Goal: Task Accomplishment & Management: Use online tool/utility

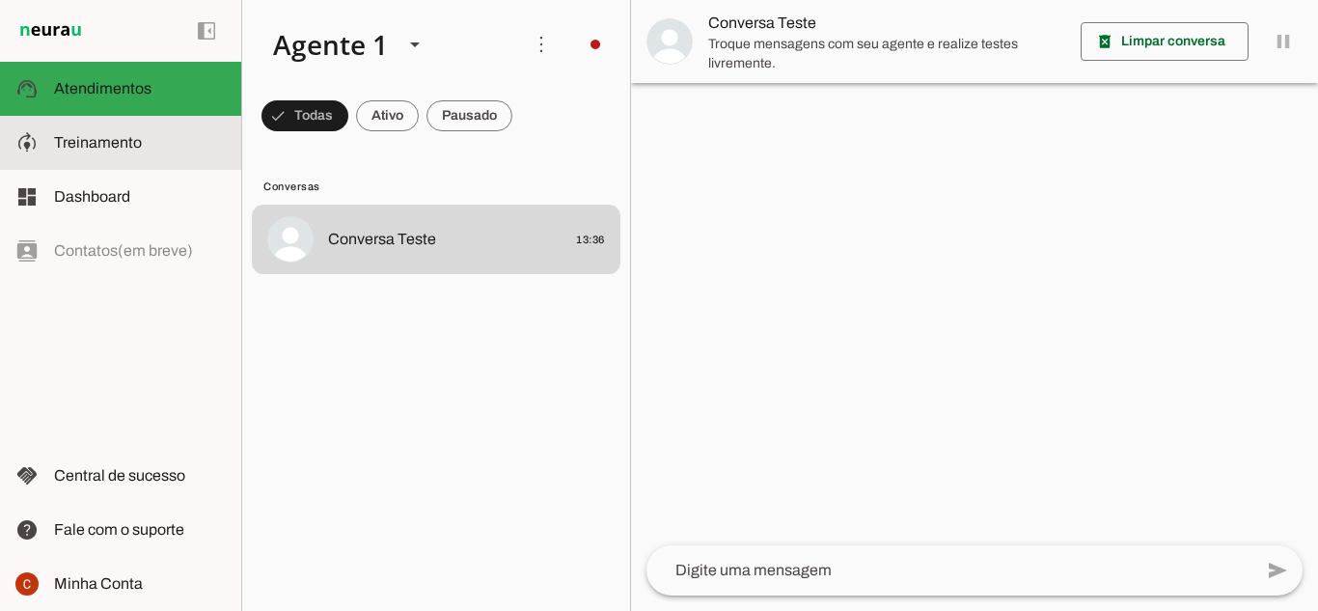
click at [144, 133] on slot at bounding box center [140, 142] width 172 height 23
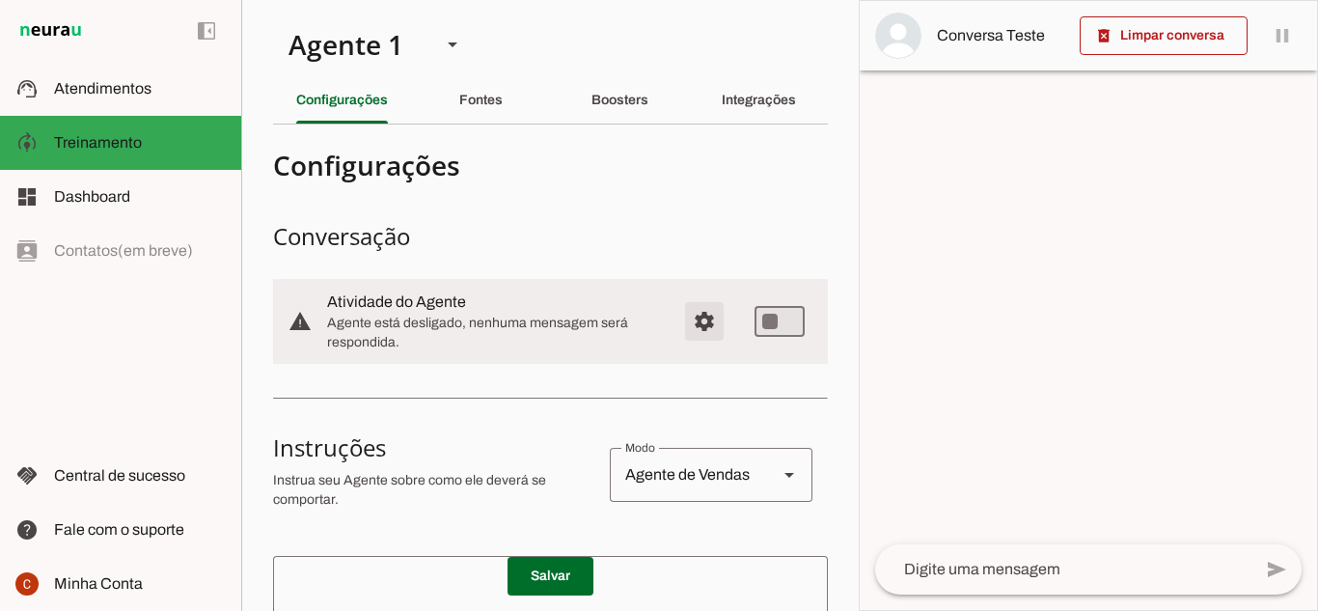
click at [687, 332] on span "Configurações avançadas" at bounding box center [704, 321] width 46 height 46
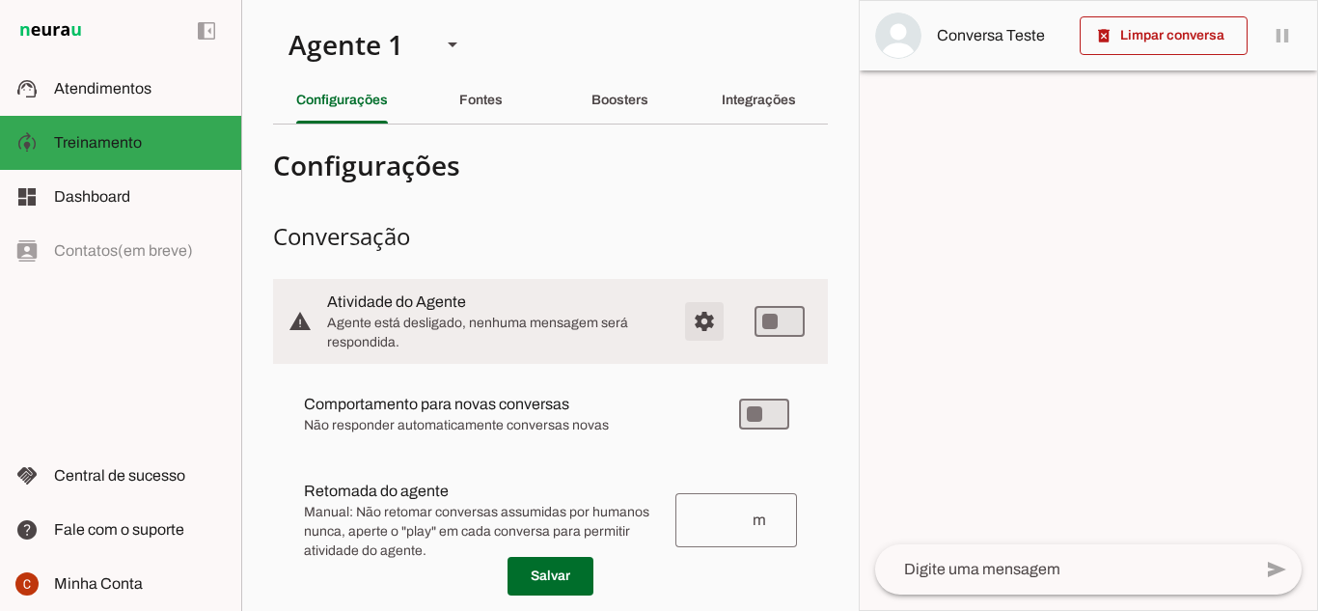
click at [689, 326] on span "Configurações avançadas" at bounding box center [704, 321] width 46 height 46
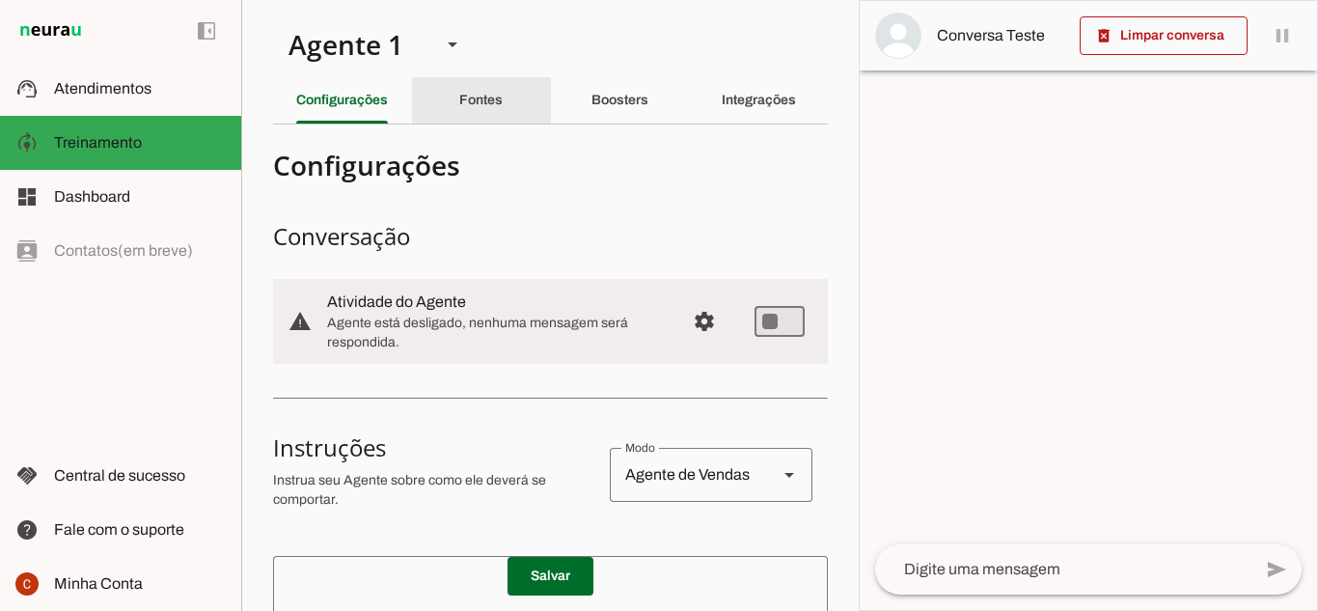
click at [491, 107] on div "Fontes" at bounding box center [480, 100] width 43 height 46
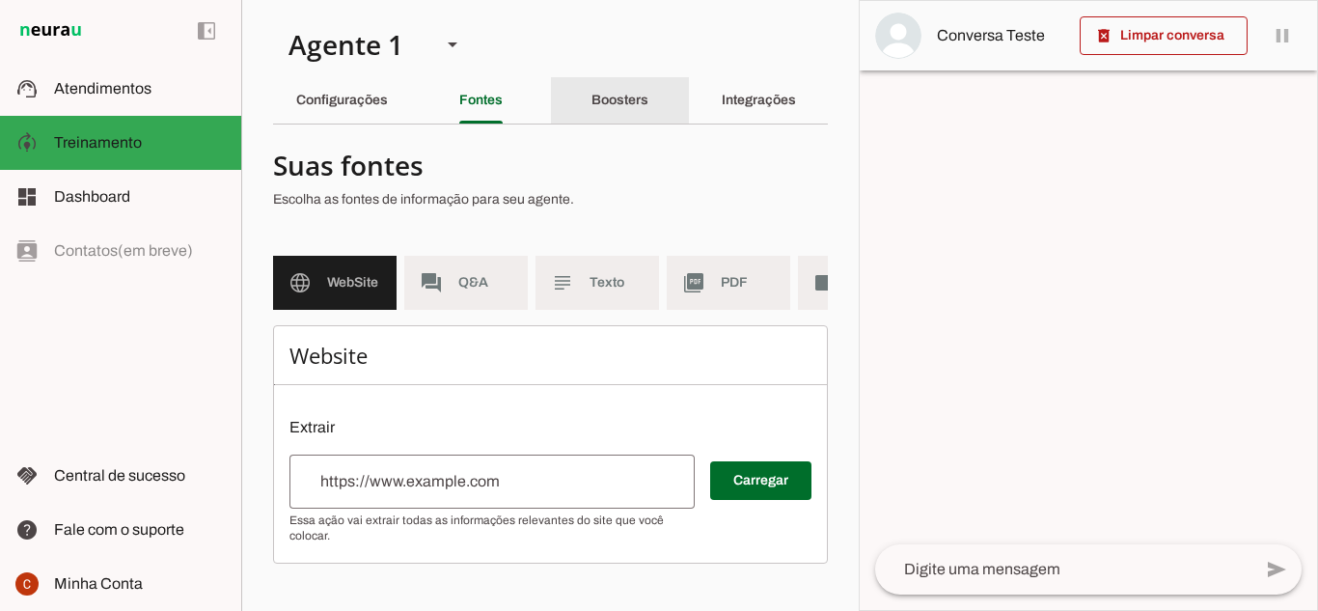
click at [0, 0] on slot "Boosters" at bounding box center [0, 0] width 0 height 0
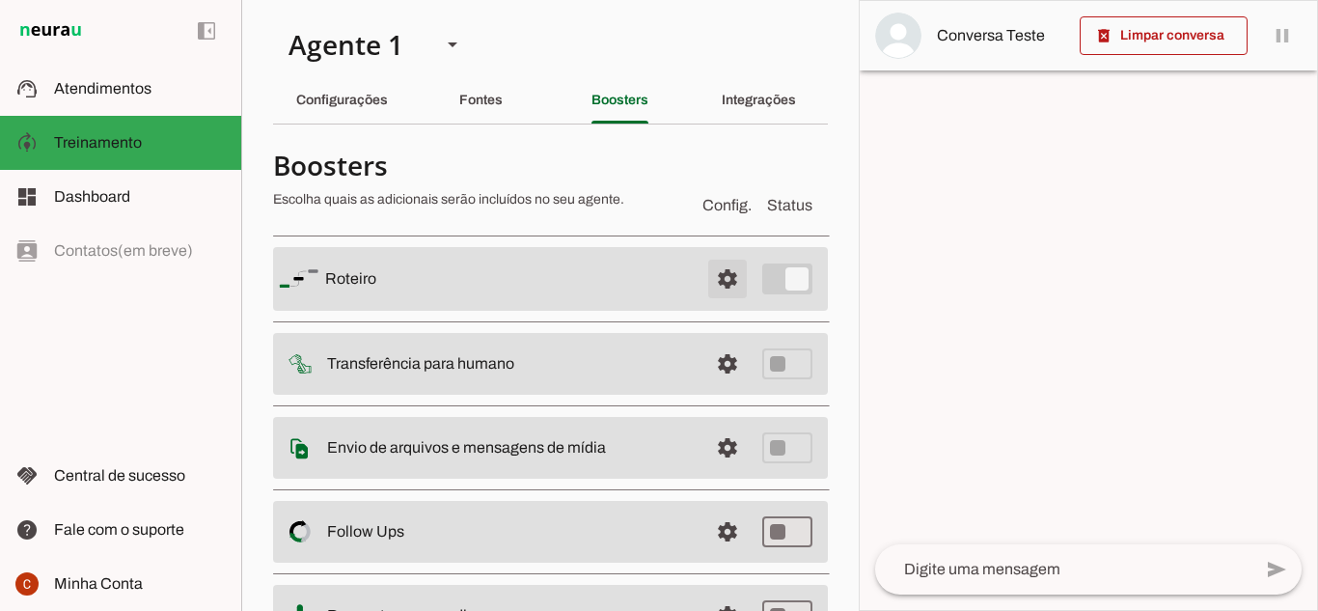
click at [720, 274] on span at bounding box center [727, 279] width 46 height 46
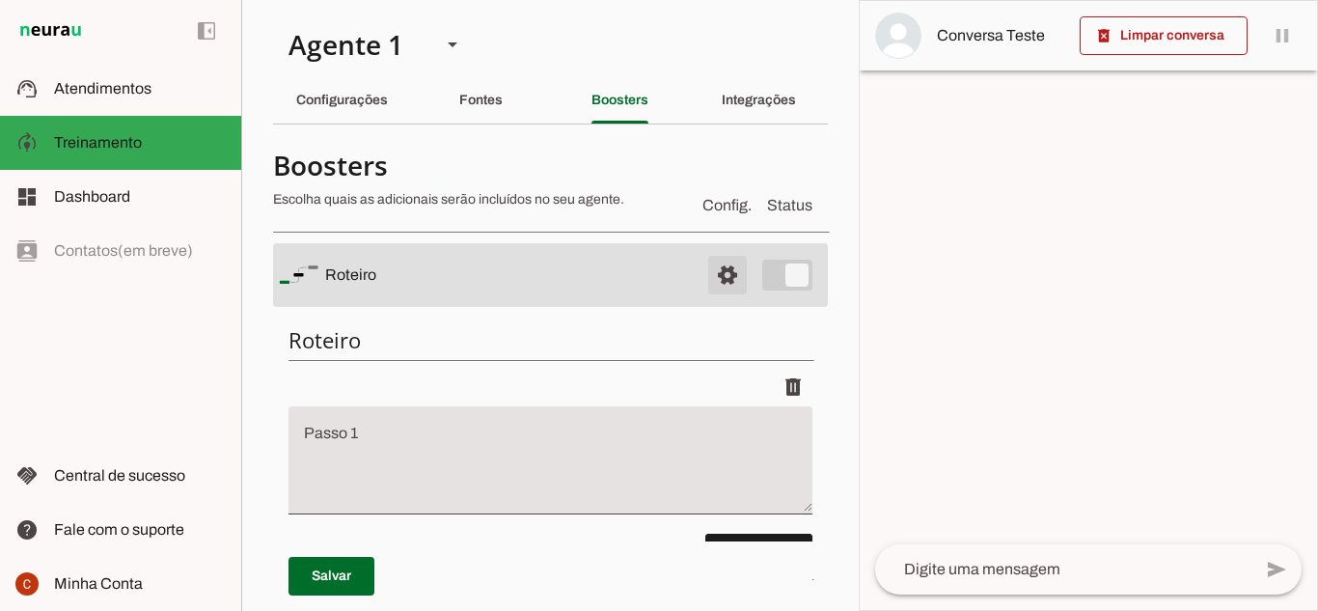
click at [720, 274] on span at bounding box center [727, 275] width 46 height 46
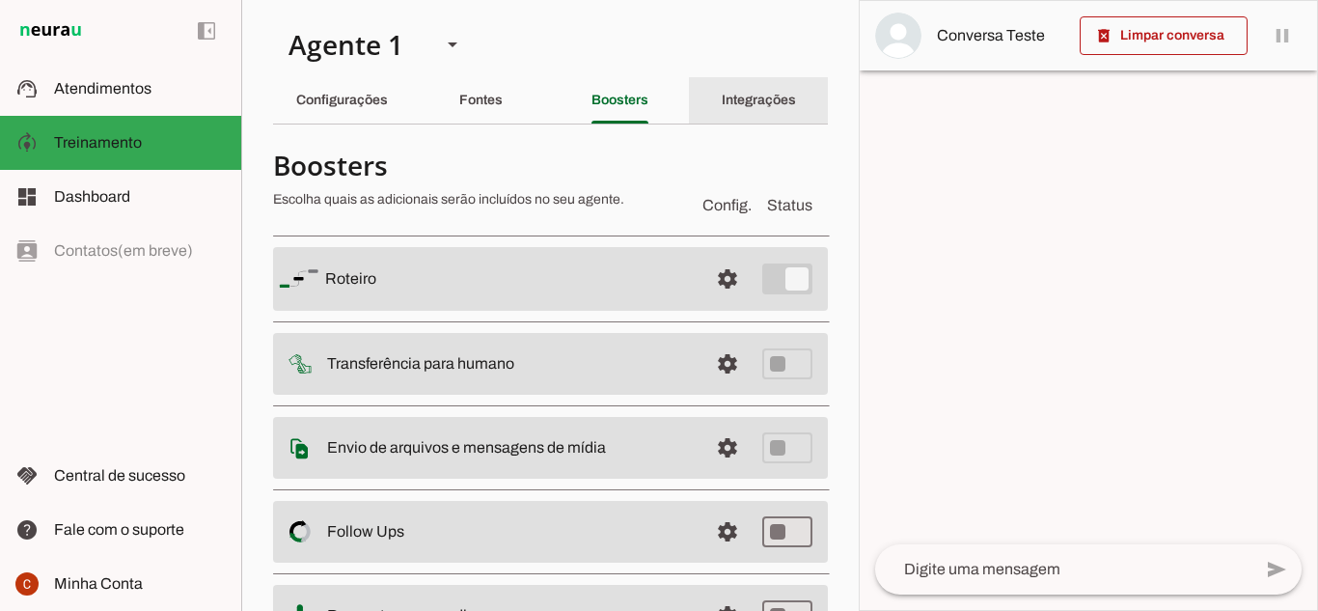
click at [766, 85] on div "Integrações" at bounding box center [758, 100] width 74 height 46
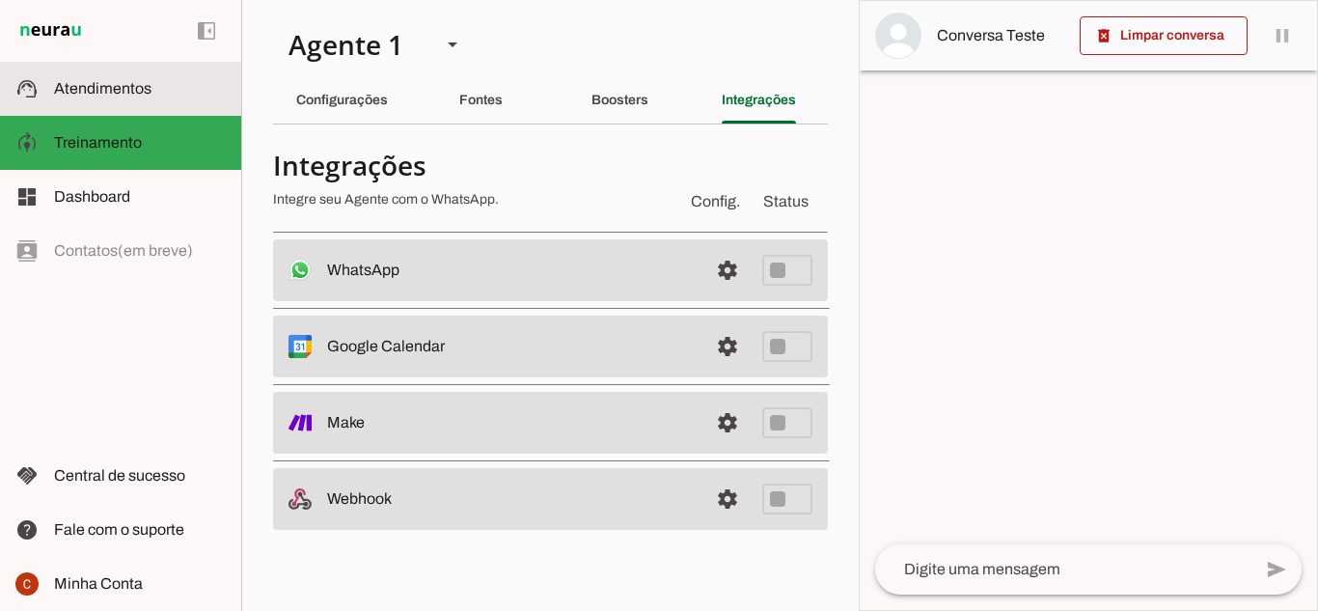
click at [105, 80] on span "Atendimentos" at bounding box center [102, 88] width 97 height 16
